Goal: Information Seeking & Learning: Learn about a topic

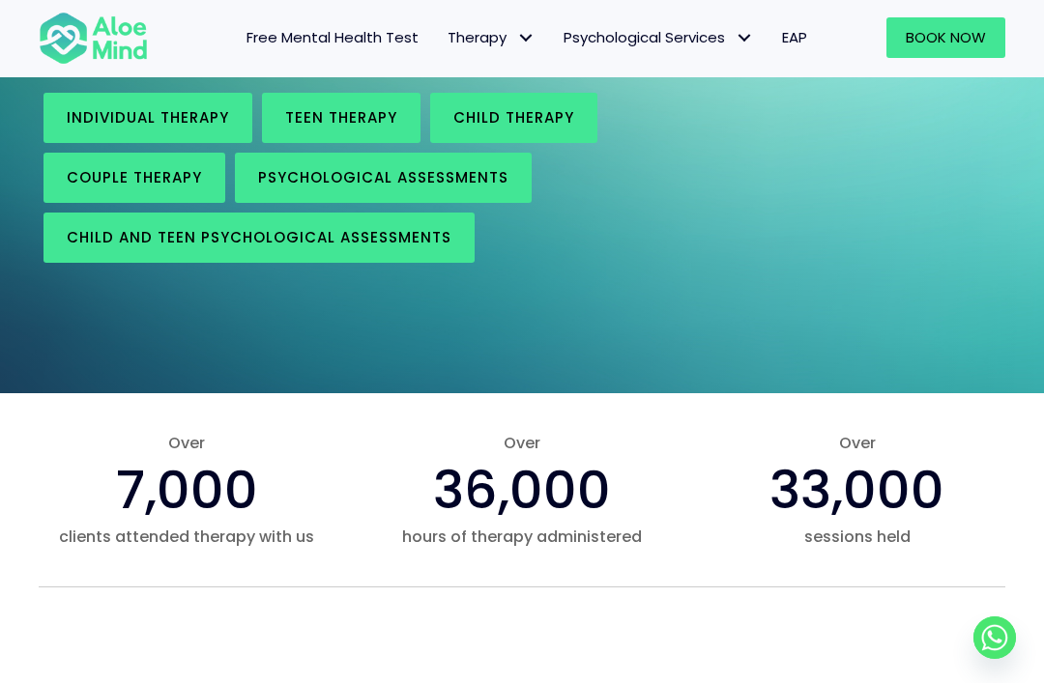
scroll to position [387, 0]
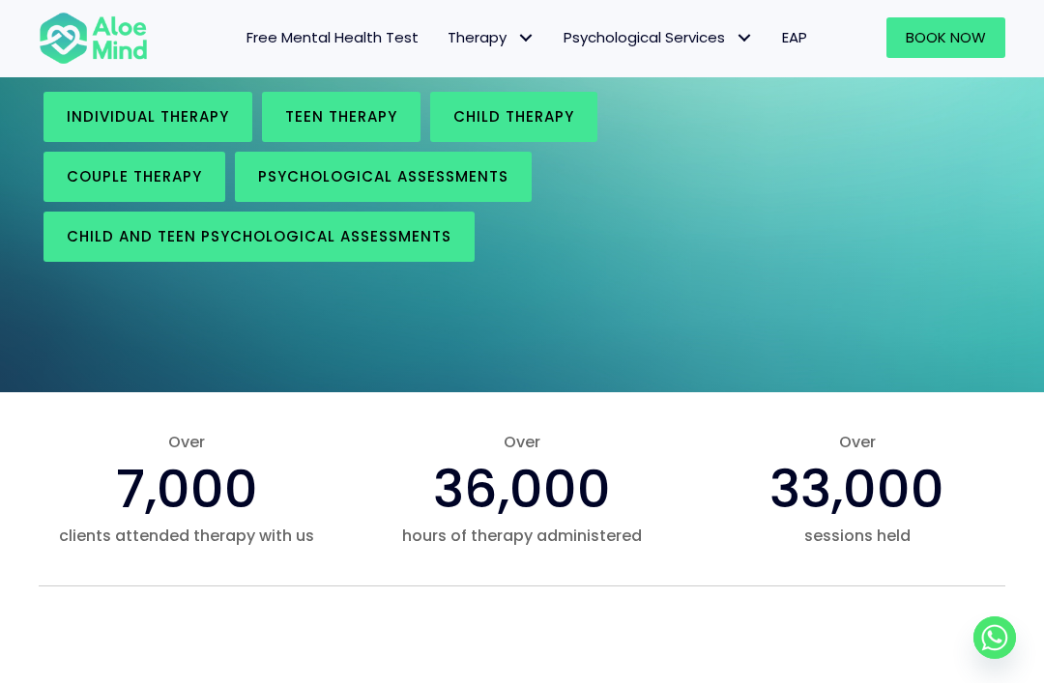
click at [220, 131] on link "Individual therapy" at bounding box center [148, 117] width 209 height 50
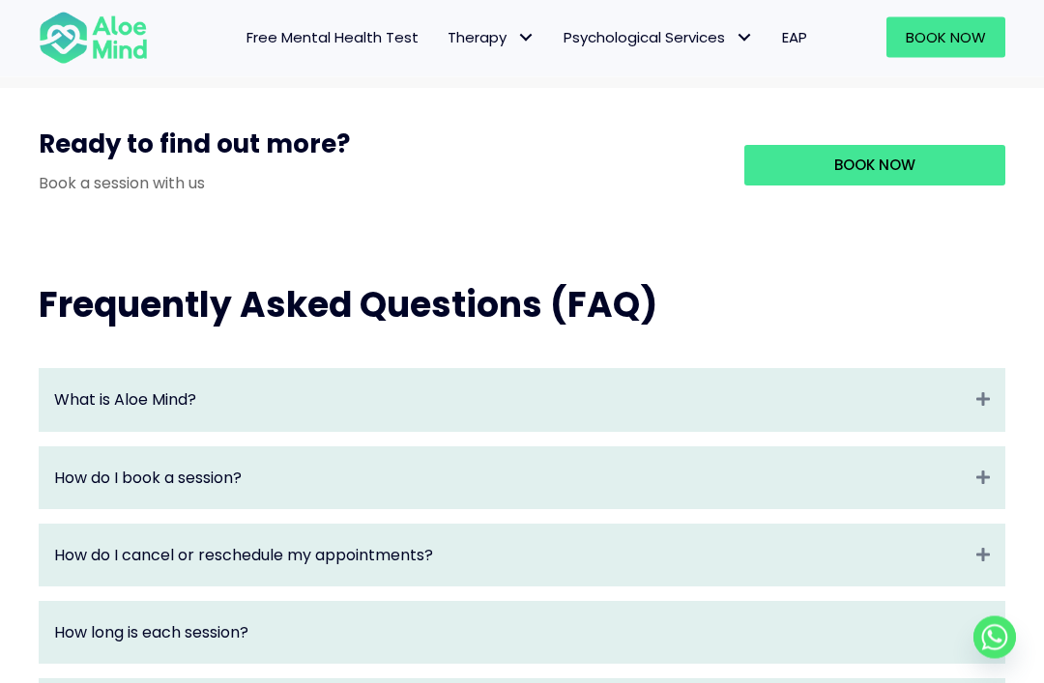
scroll to position [2061, 0]
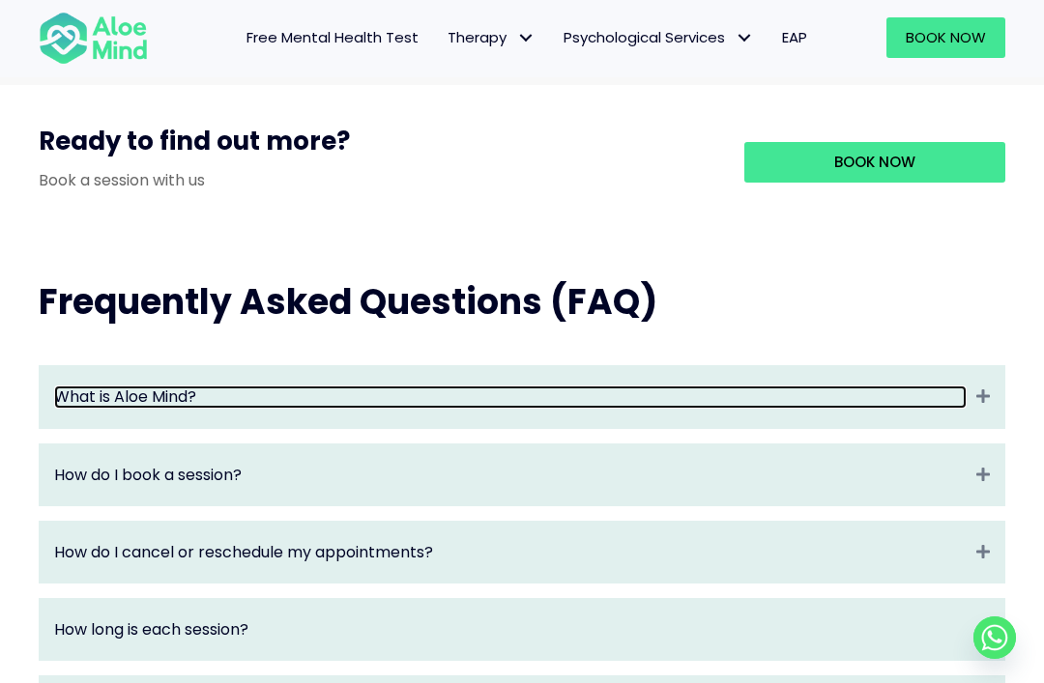
click at [767, 386] on link "What is Aloe Mind?" at bounding box center [510, 397] width 913 height 22
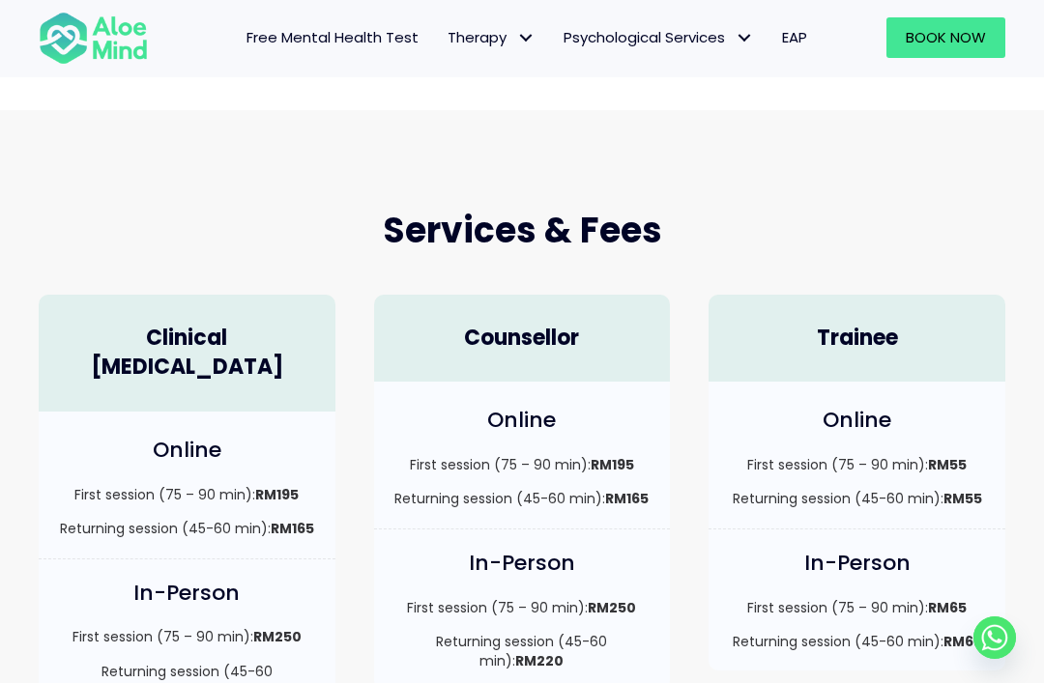
scroll to position [499, 0]
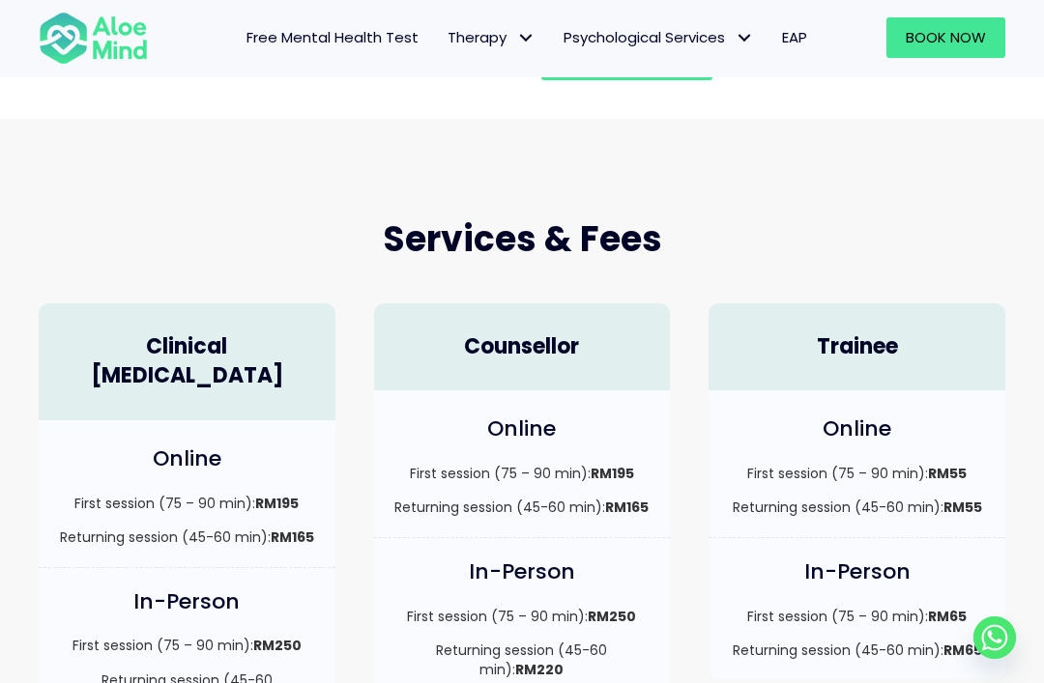
click at [803, 36] on span "EAP" at bounding box center [794, 37] width 25 height 20
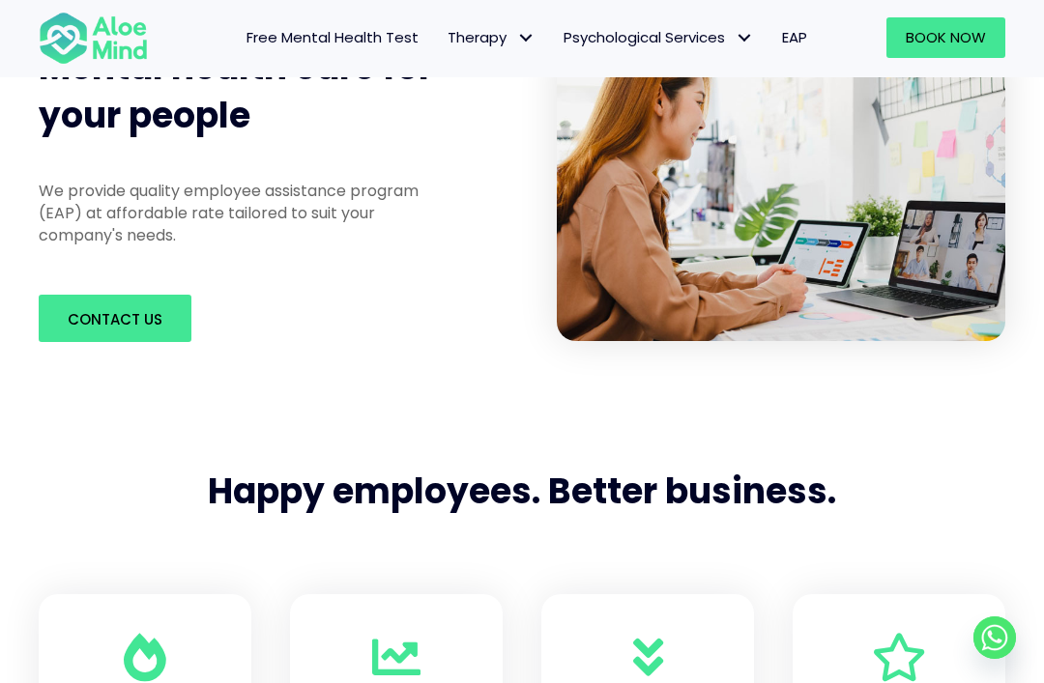
scroll to position [363, 0]
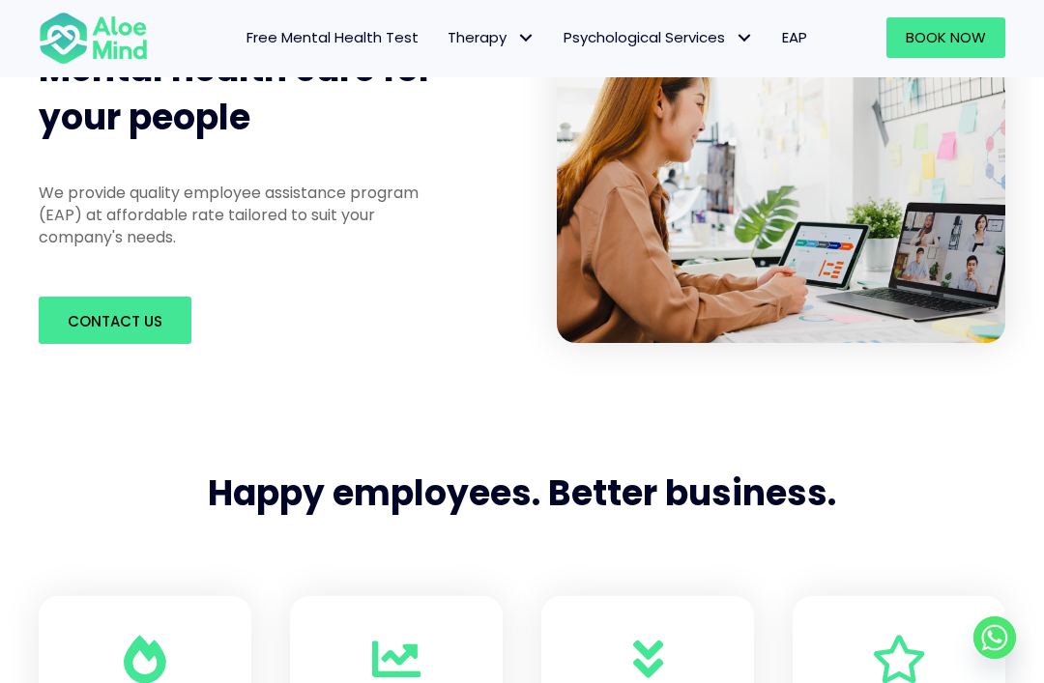
click at [381, 38] on span "Free Mental Health Test" at bounding box center [333, 37] width 172 height 20
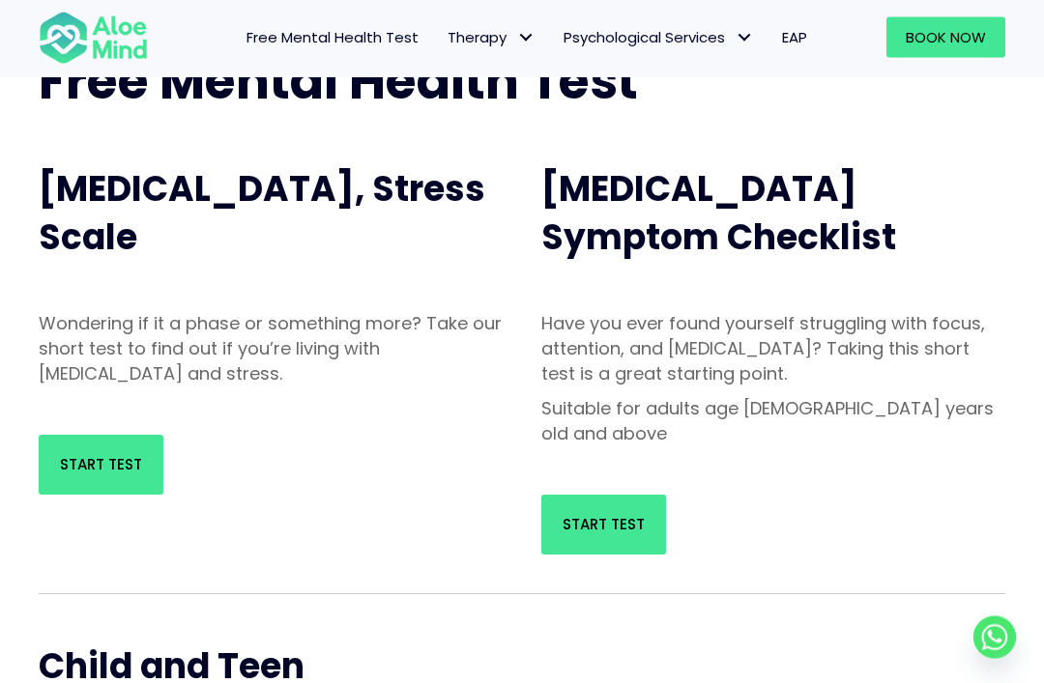
scroll to position [181, 0]
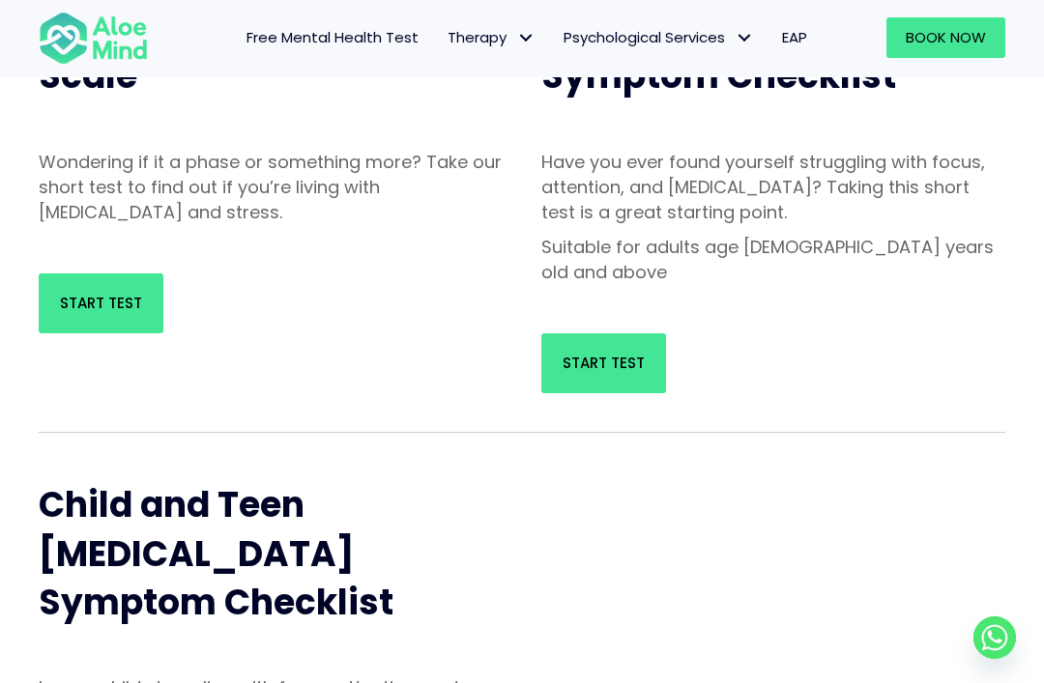
click at [639, 353] on span "Start Test" at bounding box center [604, 363] width 82 height 20
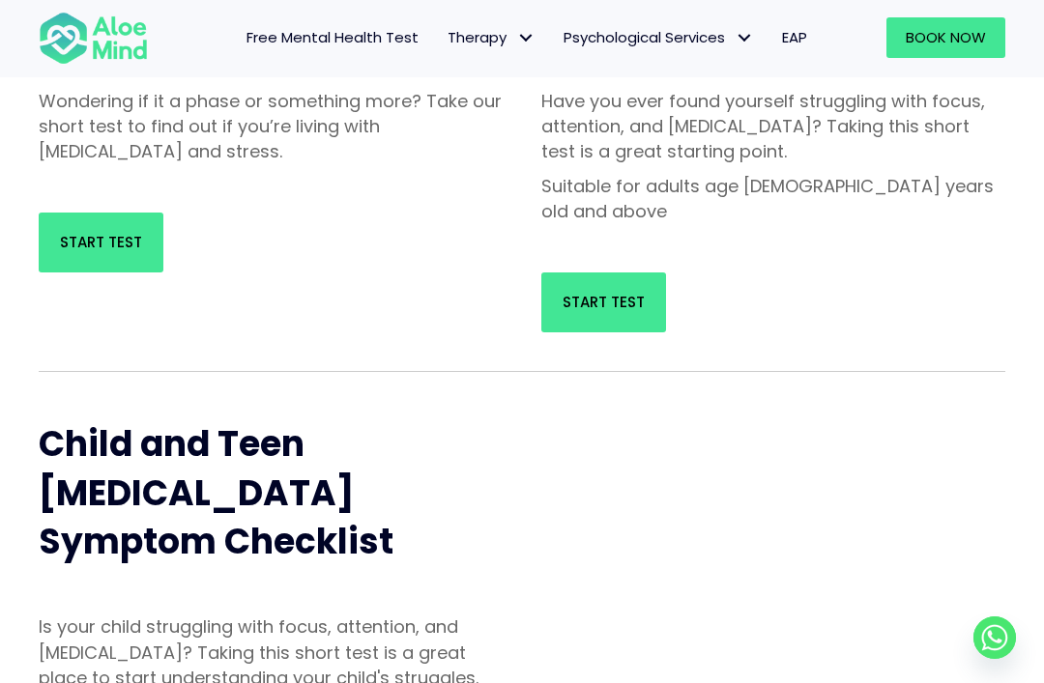
scroll to position [398, 0]
